Goal: Task Accomplishment & Management: Complete application form

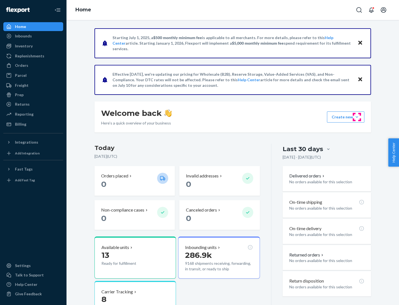
click at [357, 117] on button "Create new Create new inbound Create new order Create new product" at bounding box center [345, 116] width 37 height 11
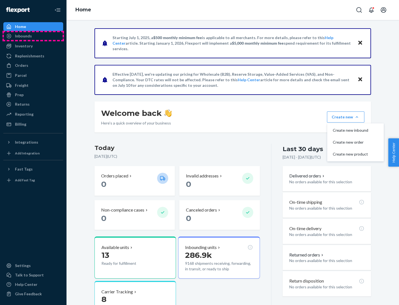
click at [33, 36] on div "Inbounds" at bounding box center [33, 36] width 59 height 8
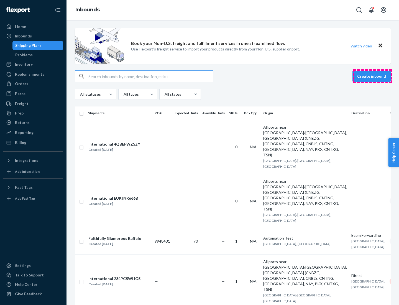
click at [372, 76] on button "Create inbound" at bounding box center [371, 76] width 38 height 11
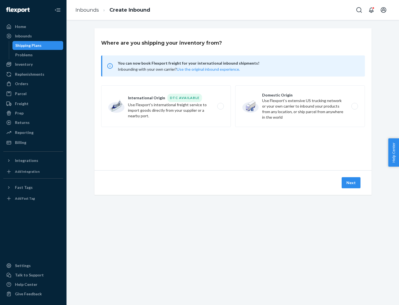
click at [300, 106] on label "Domestic Origin Use Flexport’s extensive US trucking network or your own carrie…" at bounding box center [300, 106] width 130 height 42
click at [354, 106] on input "Domestic Origin Use Flexport’s extensive US trucking network or your own carrie…" at bounding box center [356, 106] width 4 height 4
radio input "true"
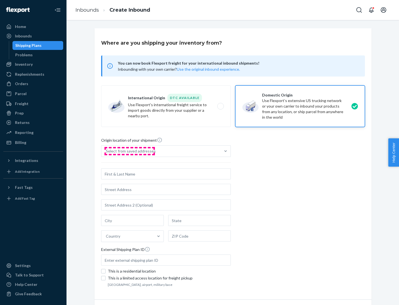
click at [129, 151] on div "Select from saved addresses" at bounding box center [131, 151] width 50 height 6
click at [106, 151] on input "Select from saved addresses" at bounding box center [106, 151] width 1 height 6
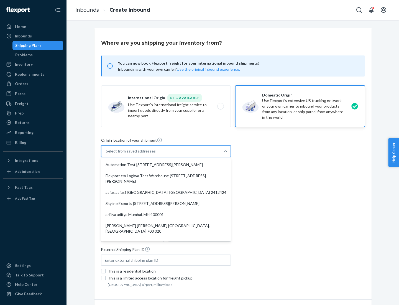
scroll to position [2, 0]
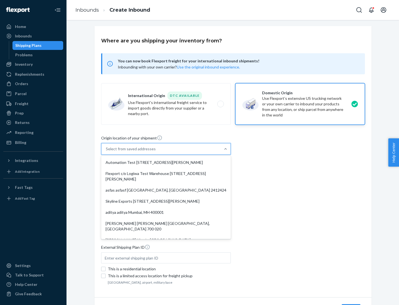
click at [166, 162] on div "Automation Test [STREET_ADDRESS][PERSON_NAME]" at bounding box center [165, 162] width 127 height 11
click at [106, 152] on input "option Automation Test [STREET_ADDRESS][PERSON_NAME]. 9 results available. Use …" at bounding box center [106, 149] width 1 height 6
type input "Automation Test"
type input "9th Floor"
type input "[GEOGRAPHIC_DATA]"
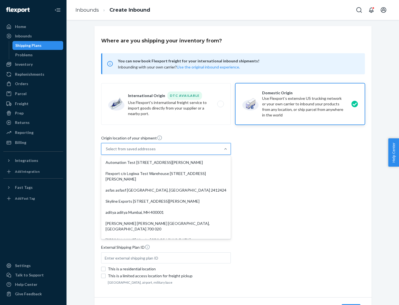
type input "CA"
type input "94104"
type input "[STREET_ADDRESS][PERSON_NAME]"
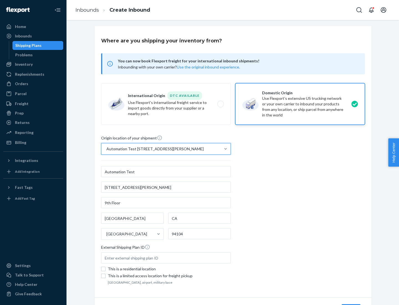
scroll to position [32, 0]
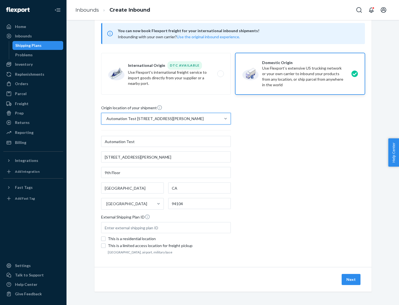
click at [351, 279] on button "Next" at bounding box center [351, 279] width 19 height 11
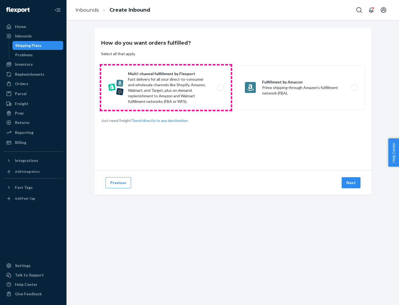
click at [166, 88] on label "Multi-channel fulfillment by Flexport Fast delivery for all your direct-to-cons…" at bounding box center [166, 87] width 130 height 44
click at [220, 88] on input "Multi-channel fulfillment by Flexport Fast delivery for all your direct-to-cons…" at bounding box center [222, 88] width 4 height 4
radio input "true"
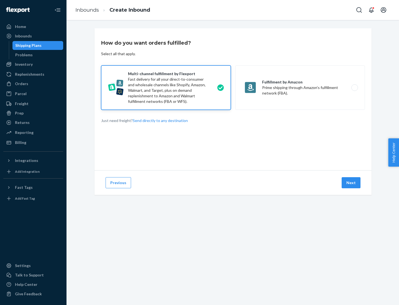
click at [351, 183] on button "Next" at bounding box center [351, 182] width 19 height 11
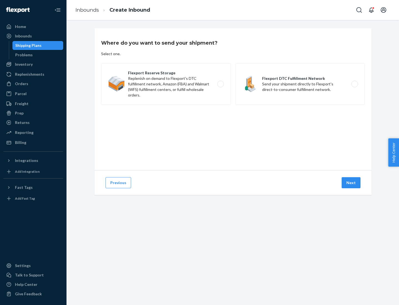
click at [300, 84] on label "Flexport DTC Fulfillment Network Send your shipment directly to Flexport's dire…" at bounding box center [300, 84] width 130 height 42
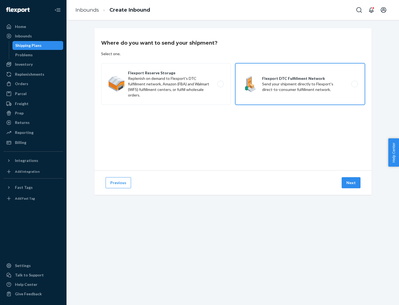
click at [354, 84] on input "Flexport DTC Fulfillment Network Send your shipment directly to Flexport's dire…" at bounding box center [356, 84] width 4 height 4
radio input "true"
click at [351, 183] on button "Next" at bounding box center [351, 182] width 19 height 11
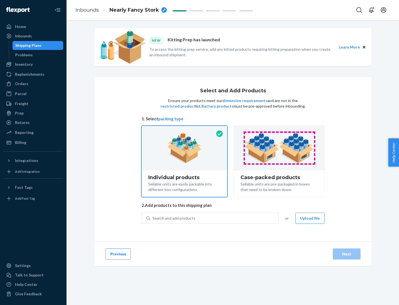
click at [279, 148] on img at bounding box center [279, 148] width 69 height 30
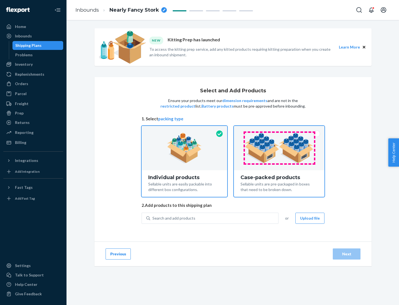
click at [279, 129] on input "Case-packed products Sellable units are pre-packaged in boxes that need to be b…" at bounding box center [279, 128] width 4 height 4
radio input "true"
radio input "false"
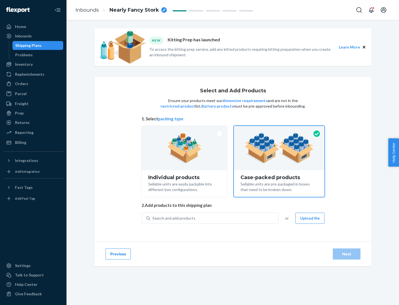
click at [214, 218] on div "Search and add products" at bounding box center [214, 218] width 128 height 10
click at [153, 218] on input "Search and add products" at bounding box center [152, 218] width 1 height 6
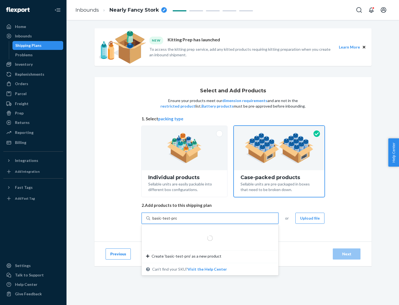
type input "basic-test-product-1"
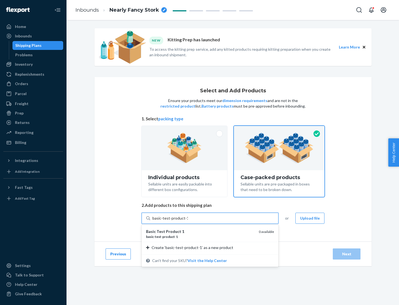
click at [200, 236] on div "basic - test - product - 1" at bounding box center [200, 236] width 108 height 5
click at [188, 221] on input "basic-test-product-1" at bounding box center [169, 218] width 35 height 6
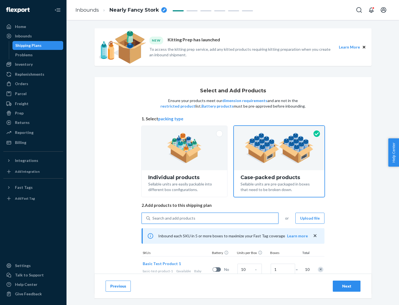
scroll to position [20, 0]
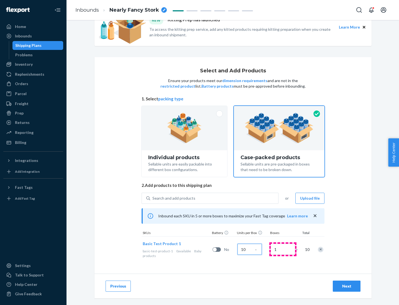
type input "10"
type input "7"
click at [347, 286] on div "Next" at bounding box center [346, 286] width 18 height 6
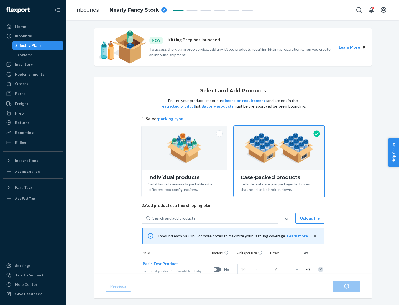
radio input "true"
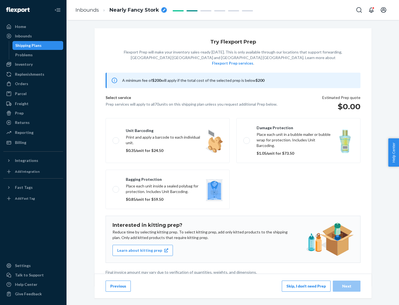
scroll to position [1, 0]
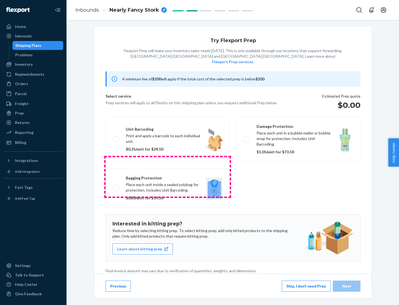
click at [168, 176] on label "Bagging protection Place each unit inside a sealed polybag for protection. Incl…" at bounding box center [168, 187] width 124 height 39
click at [116, 186] on input "Bagging protection Place each unit inside a sealed polybag for protection. Incl…" at bounding box center [114, 188] width 4 height 4
checkbox input "true"
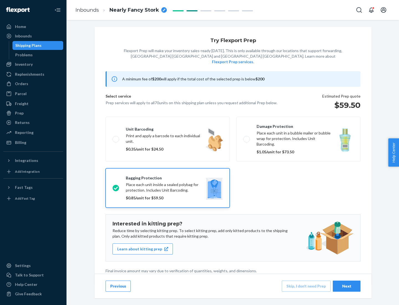
click at [347, 286] on div "Next" at bounding box center [346, 286] width 18 height 6
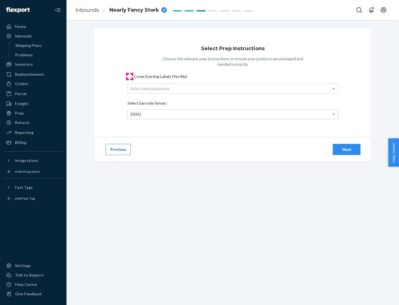
click at [130, 76] on input "Cover Existing Labels (Yes/No)" at bounding box center [129, 76] width 4 height 4
checkbox input "true"
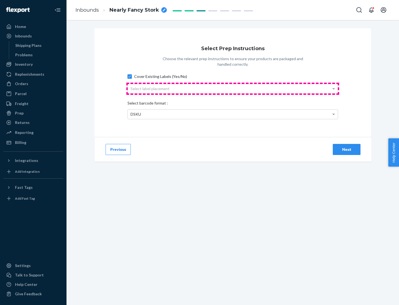
click at [233, 88] on div "Select label placement" at bounding box center [233, 88] width 210 height 9
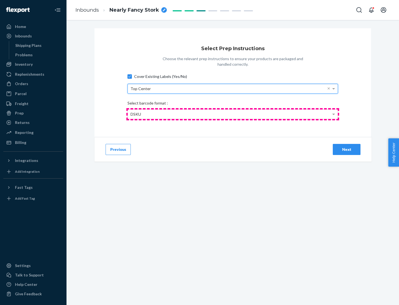
click at [233, 114] on div "DSKU" at bounding box center [233, 113] width 210 height 9
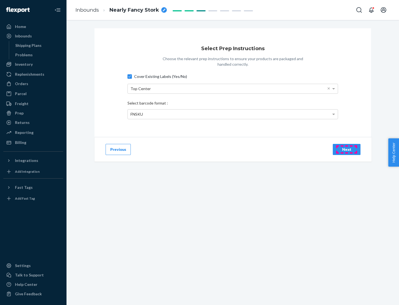
click at [347, 149] on div "Next" at bounding box center [346, 150] width 18 height 6
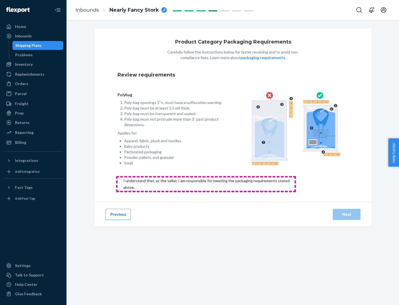
click at [206, 184] on input "checkbox" at bounding box center [209, 183] width 184 height 13
checkbox input "true"
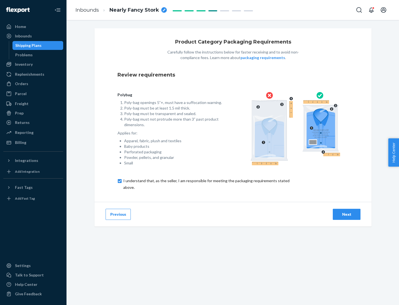
click at [347, 214] on div "Next" at bounding box center [346, 214] width 18 height 6
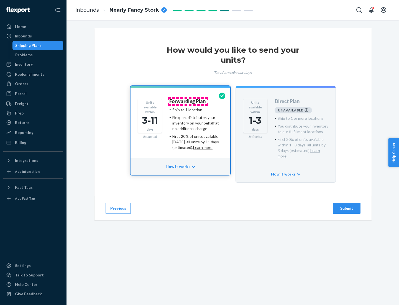
click at [188, 101] on h4 "Forwarding Plan" at bounding box center [187, 102] width 36 height 6
click at [347, 205] on div "Submit" at bounding box center [346, 208] width 18 height 6
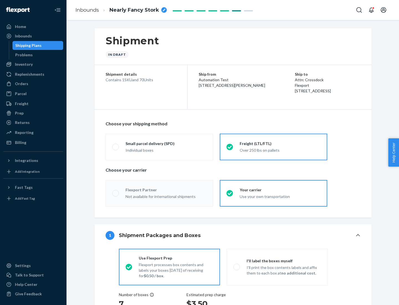
radio input "true"
radio input "false"
radio input "true"
radio input "false"
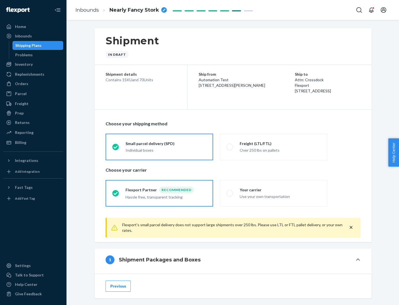
click at [273, 147] on div "Over 250 lbs on pallets" at bounding box center [280, 149] width 81 height 7
click at [230, 147] on input "Freight (LTL/FTL) Over 250 lbs on pallets" at bounding box center [228, 147] width 4 height 4
radio input "true"
radio input "false"
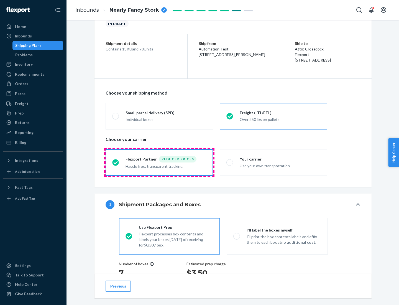
click at [159, 162] on div "Hassle free, transparent tracking" at bounding box center [165, 165] width 81 height 7
click at [116, 162] on input "Flexport Partner Reduced prices Hassle free, transparent tracking" at bounding box center [114, 162] width 4 height 4
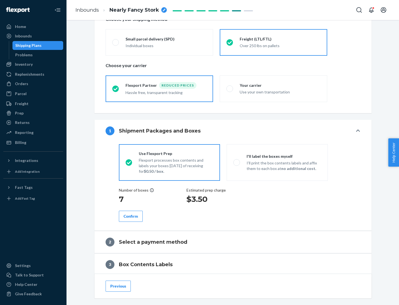
click at [277, 162] on p "I’ll print the box contents labels and affix them to each box at no additional …" at bounding box center [284, 165] width 75 height 11
click at [237, 162] on input "I'll label the boxes myself I’ll print the box contents labels and affix them t…" at bounding box center [235, 162] width 4 height 4
radio input "true"
radio input "false"
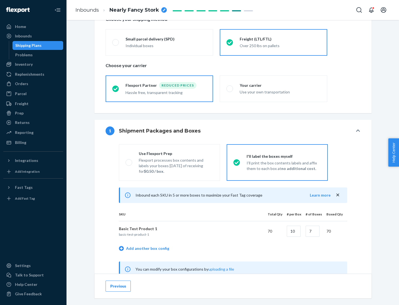
scroll to position [173, 0]
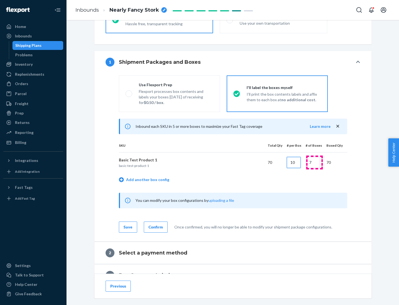
type input "10"
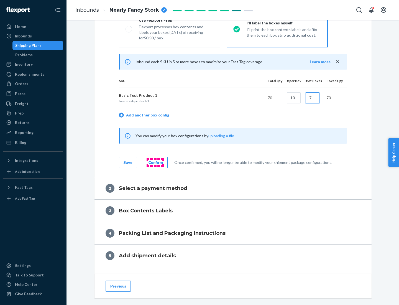
type input "7"
click at [155, 162] on div "Confirm" at bounding box center [155, 163] width 14 height 6
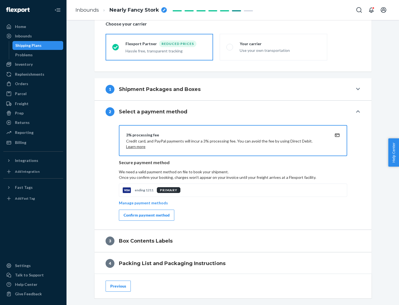
scroll to position [199, 0]
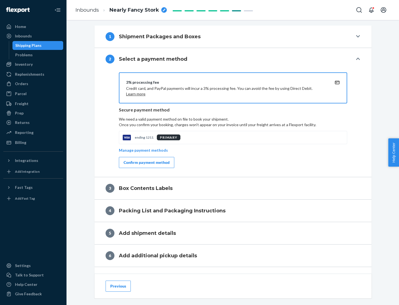
click at [146, 162] on div "Confirm payment method" at bounding box center [147, 163] width 46 height 6
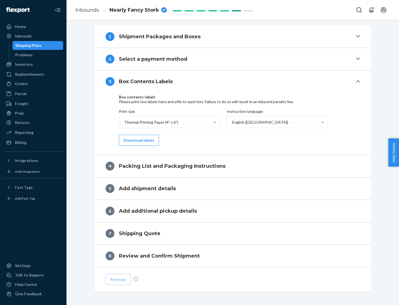
scroll to position [176, 0]
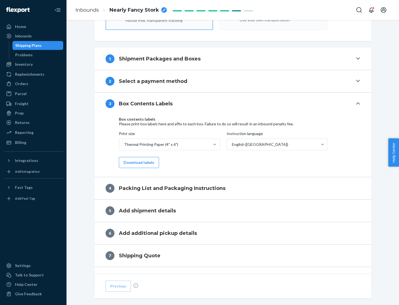
click at [138, 162] on button "Download labels" at bounding box center [139, 162] width 40 height 11
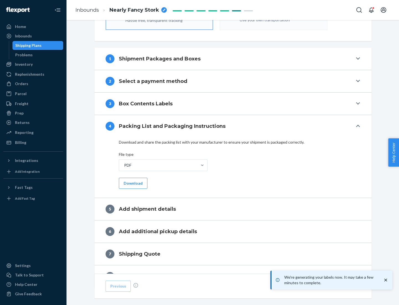
scroll to position [197, 0]
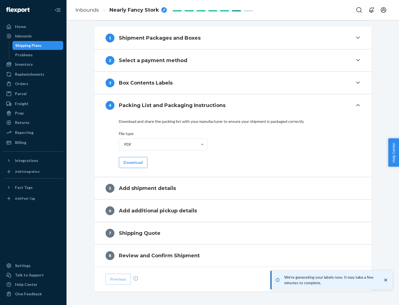
click at [132, 162] on button "Download" at bounding box center [133, 162] width 29 height 11
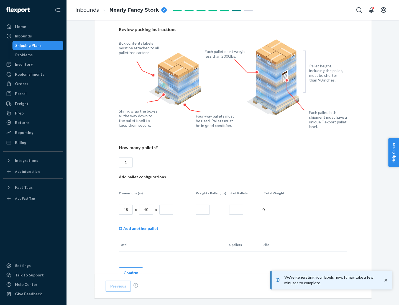
scroll to position [402, 0]
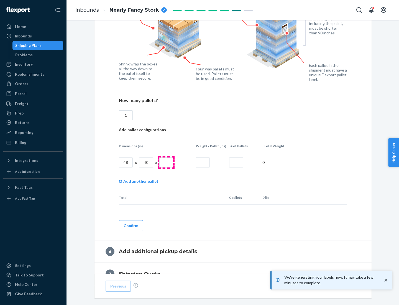
type input "1"
type input "40"
type input "200"
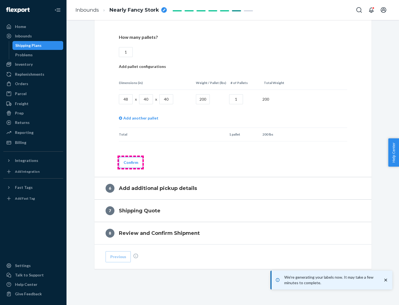
type input "1"
click at [130, 162] on button "Confirm" at bounding box center [131, 162] width 24 height 11
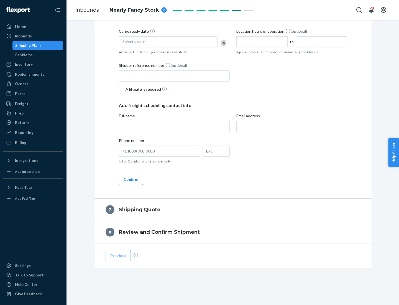
scroll to position [212, 0]
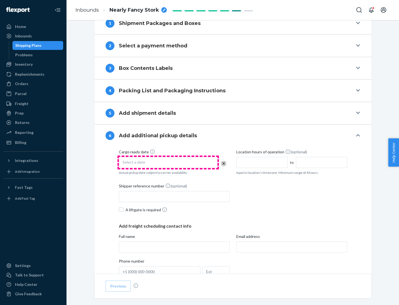
click at [168, 162] on div "Select a date" at bounding box center [168, 162] width 99 height 11
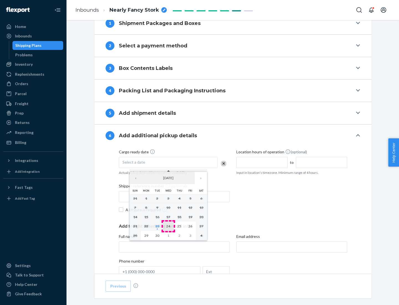
click at [168, 226] on abbr "24" at bounding box center [168, 226] width 4 height 4
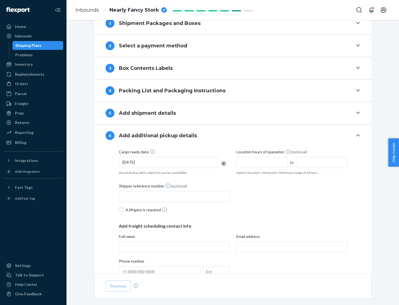
scroll to position [296, 0]
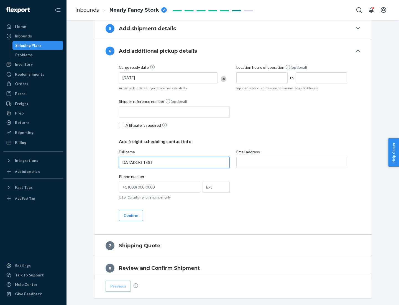
type input "DATADOG TEST"
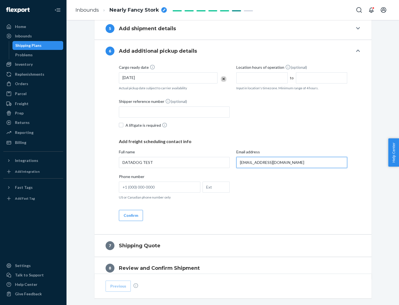
scroll to position [321, 0]
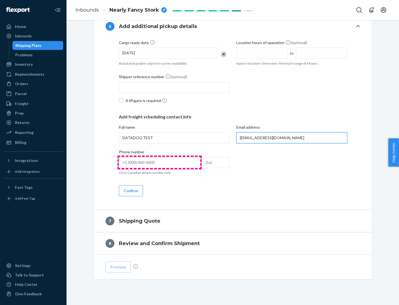
type input "[EMAIL_ADDRESS][DOMAIN_NAME]"
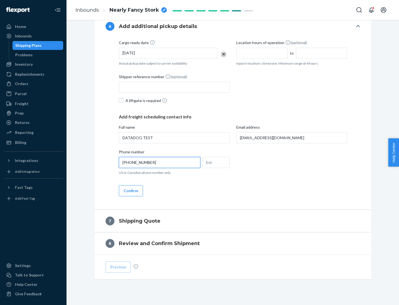
scroll to position [332, 0]
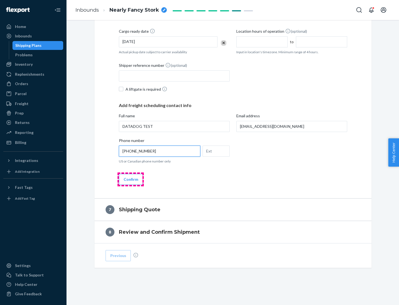
type input "[PHONE_NUMBER]"
click at [130, 179] on button "Confirm" at bounding box center [131, 179] width 24 height 11
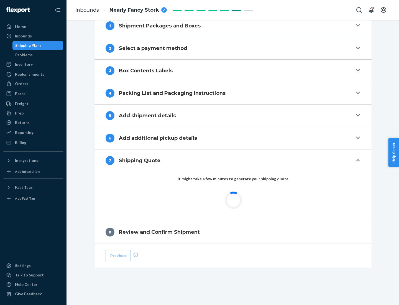
scroll to position [229, 0]
